Goal: Navigation & Orientation: Understand site structure

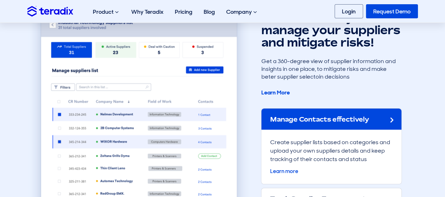
scroll to position [2253, 0]
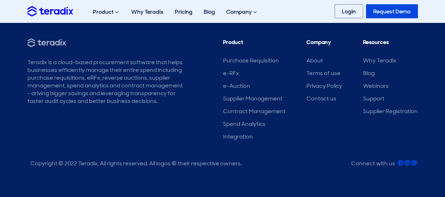
click at [407, 162] on body at bounding box center [416, 168] width 31 height 31
click at [407, 160] on body at bounding box center [416, 168] width 31 height 31
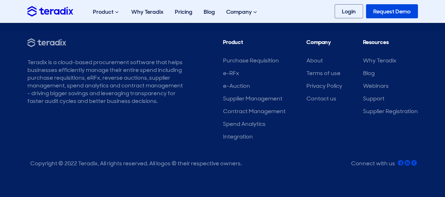
click at [407, 160] on body at bounding box center [416, 168] width 31 height 31
